Goal: Information Seeking & Learning: Learn about a topic

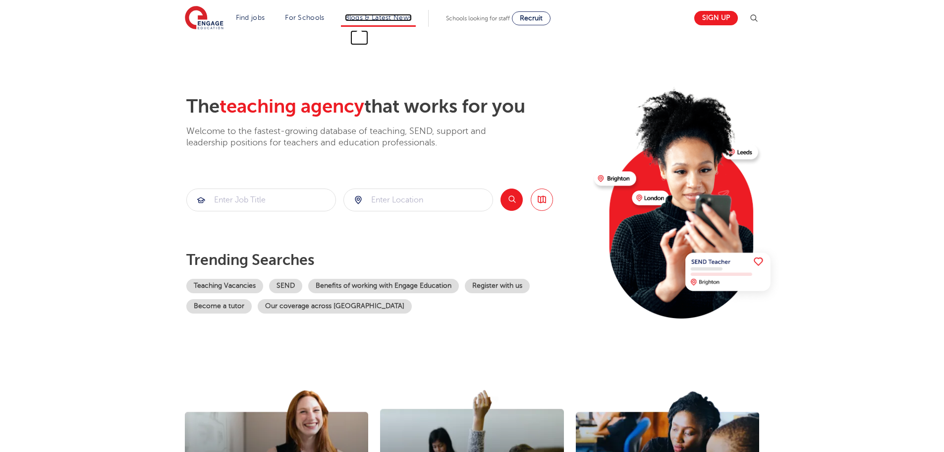
click at [368, 18] on link "Blogs & Latest News" at bounding box center [378, 17] width 67 height 7
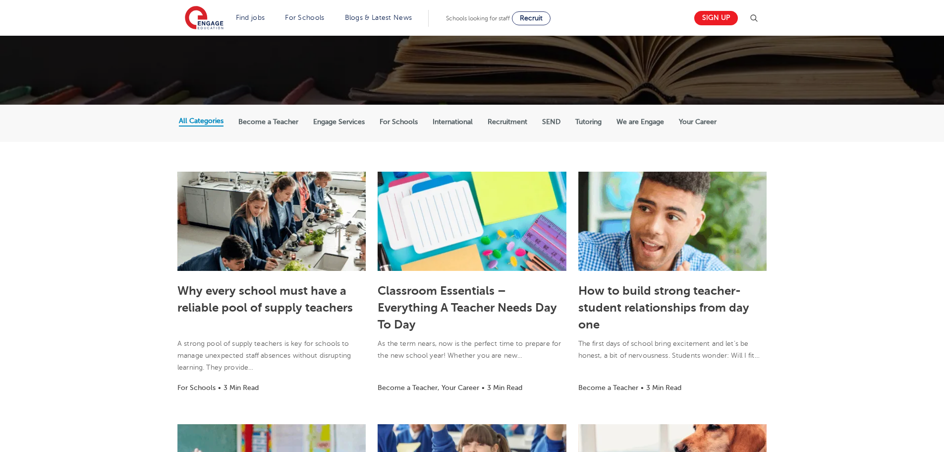
scroll to position [149, 0]
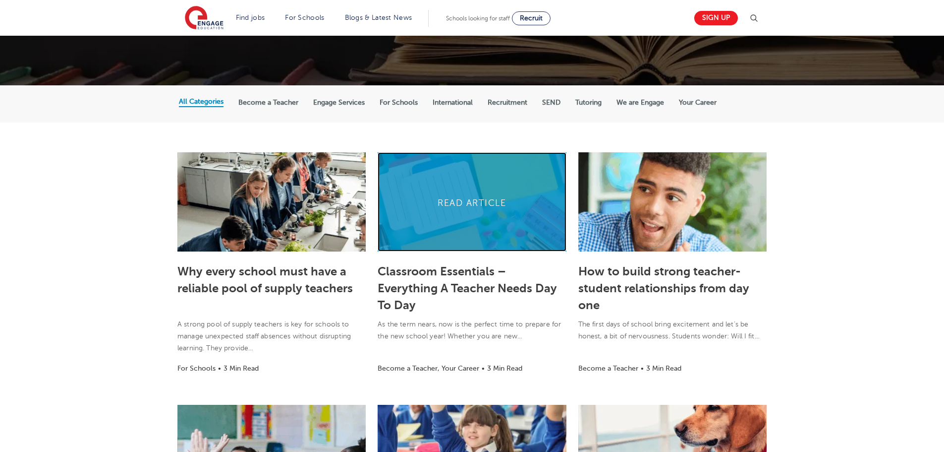
click at [485, 210] on link at bounding box center [472, 201] width 188 height 99
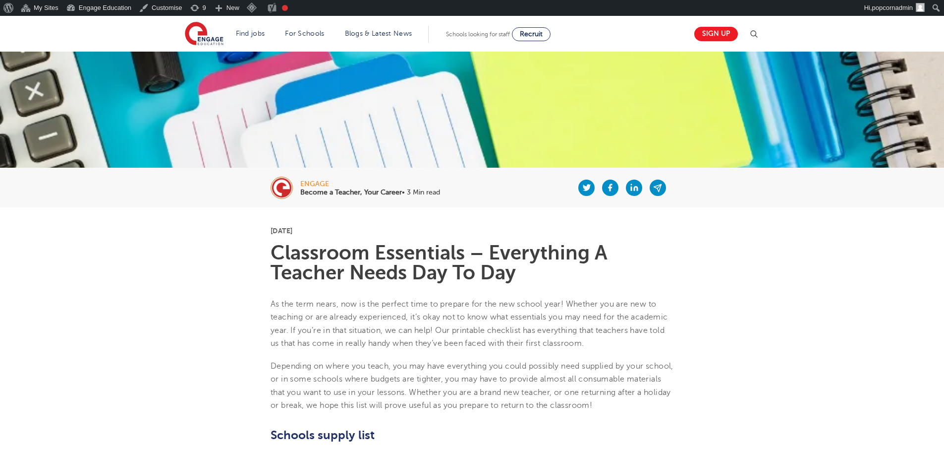
scroll to position [70, 0]
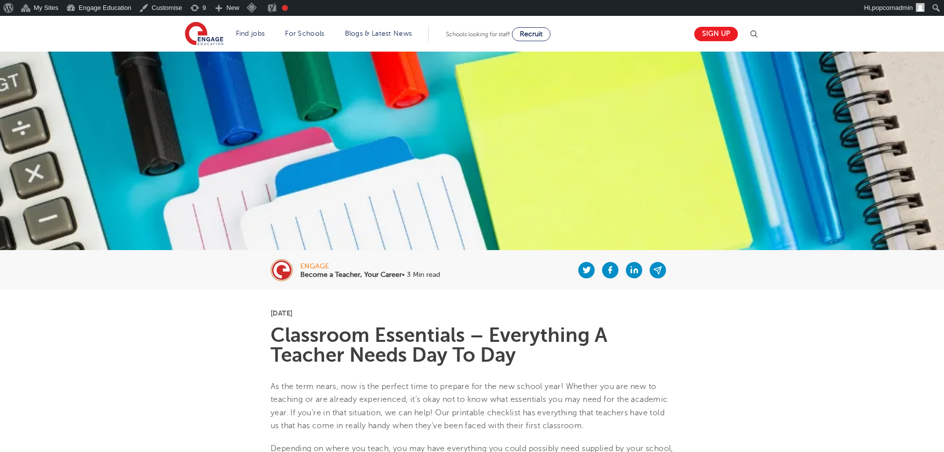
scroll to position [70, 0]
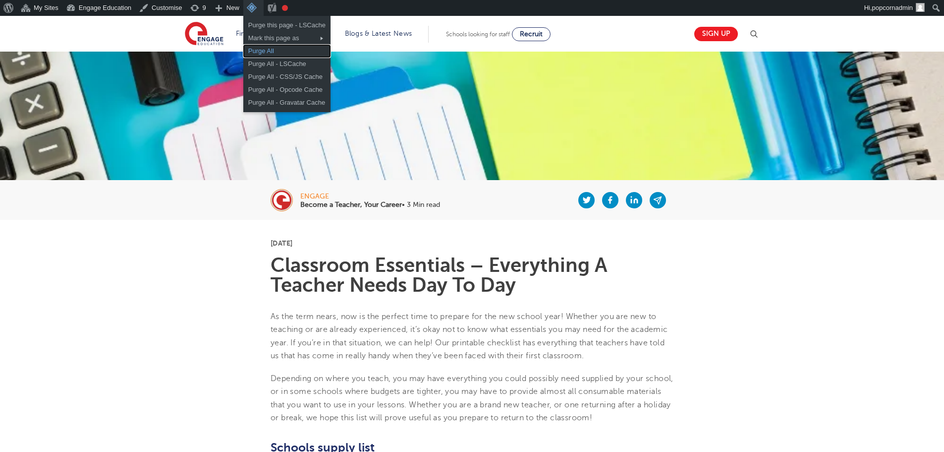
click at [265, 51] on link "Purge All" at bounding box center [286, 51] width 87 height 13
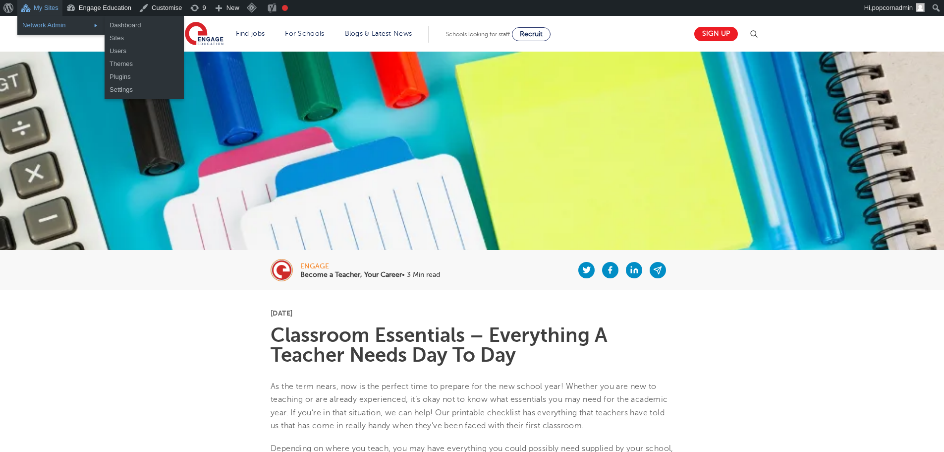
drag, startPoint x: 45, startPoint y: 23, endPoint x: 294, endPoint y: 48, distance: 249.6
click at [294, 48] on section "Find jobs All vacancies We have one of the UK's largest database. and with hund…" at bounding box center [437, 34] width 504 height 36
click at [131, 22] on link "Dashboard" at bounding box center [144, 25] width 79 height 13
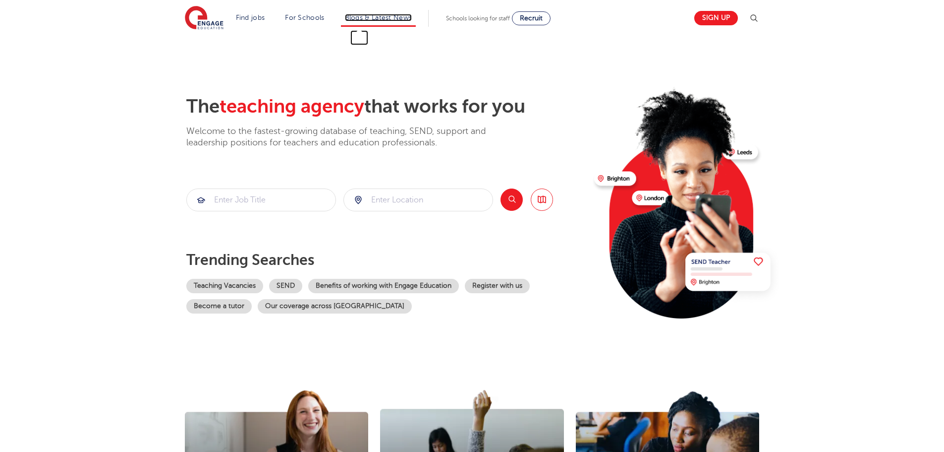
click at [364, 20] on link "Blogs & Latest News" at bounding box center [378, 17] width 67 height 7
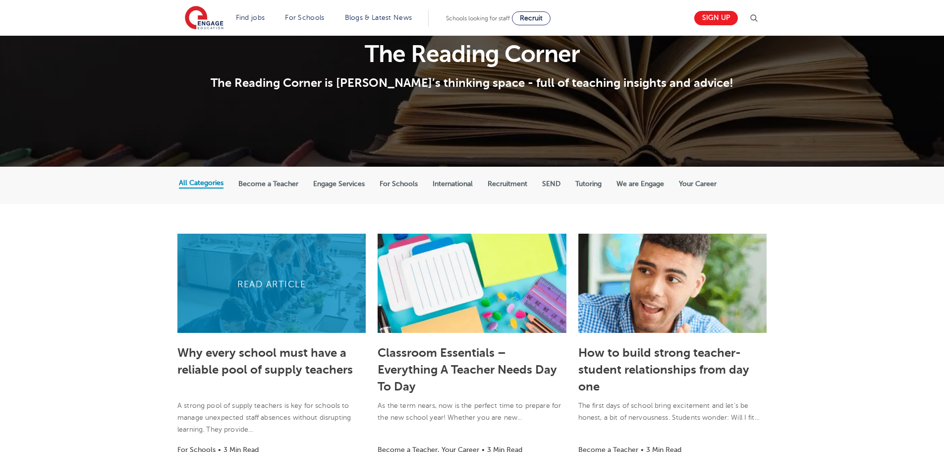
scroll to position [198, 0]
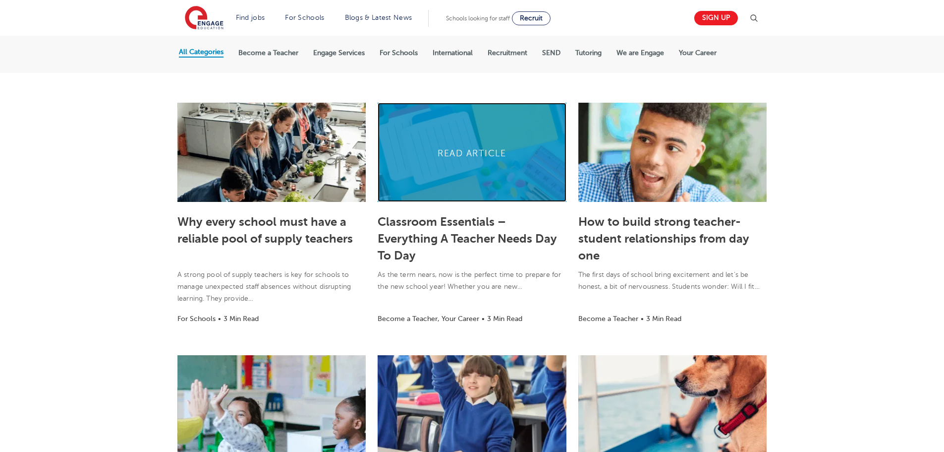
click at [416, 177] on link at bounding box center [472, 152] width 188 height 99
